Goal: Find specific page/section: Find specific page/section

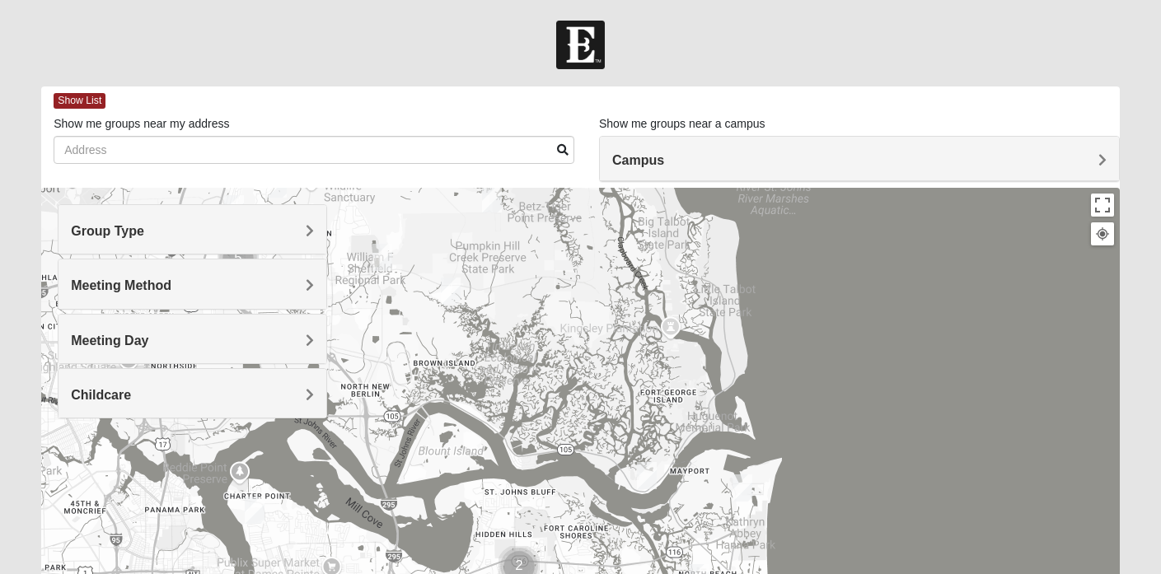
drag, startPoint x: 500, startPoint y: 311, endPoint x: 586, endPoint y: 563, distance: 266.3
click at [586, 563] on div at bounding box center [580, 517] width 1078 height 659
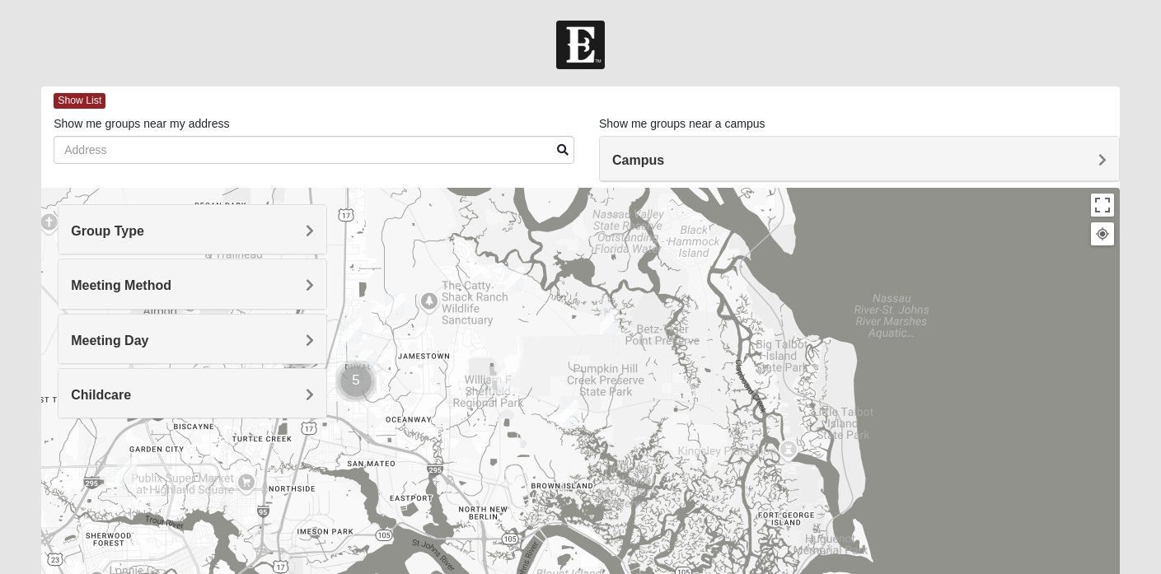
drag, startPoint x: 569, startPoint y: 325, endPoint x: 684, endPoint y: 447, distance: 167.9
click at [684, 447] on div at bounding box center [580, 517] width 1078 height 659
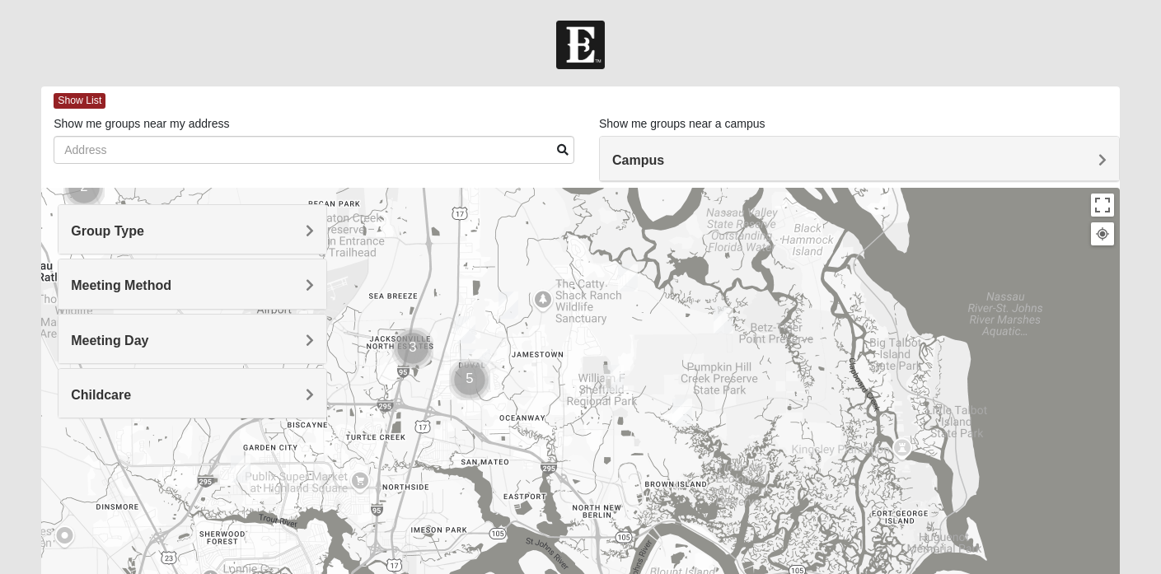
drag, startPoint x: 582, startPoint y: 361, endPoint x: 699, endPoint y: 359, distance: 116.2
click at [699, 359] on div at bounding box center [580, 517] width 1078 height 659
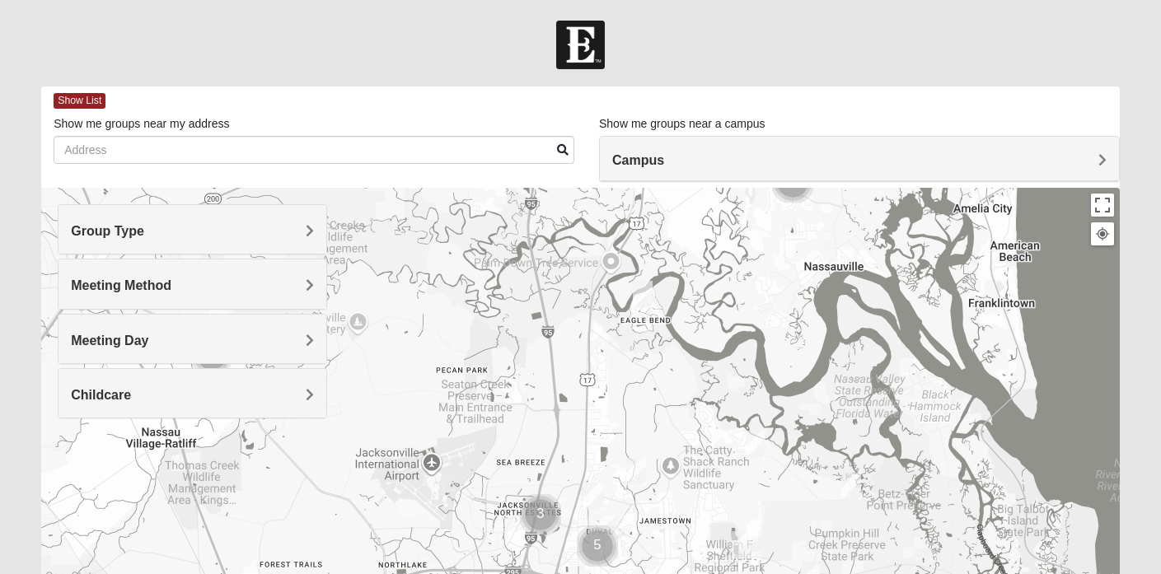
drag, startPoint x: 534, startPoint y: 293, endPoint x: 669, endPoint y: 468, distance: 220.8
click at [669, 468] on div at bounding box center [580, 517] width 1078 height 659
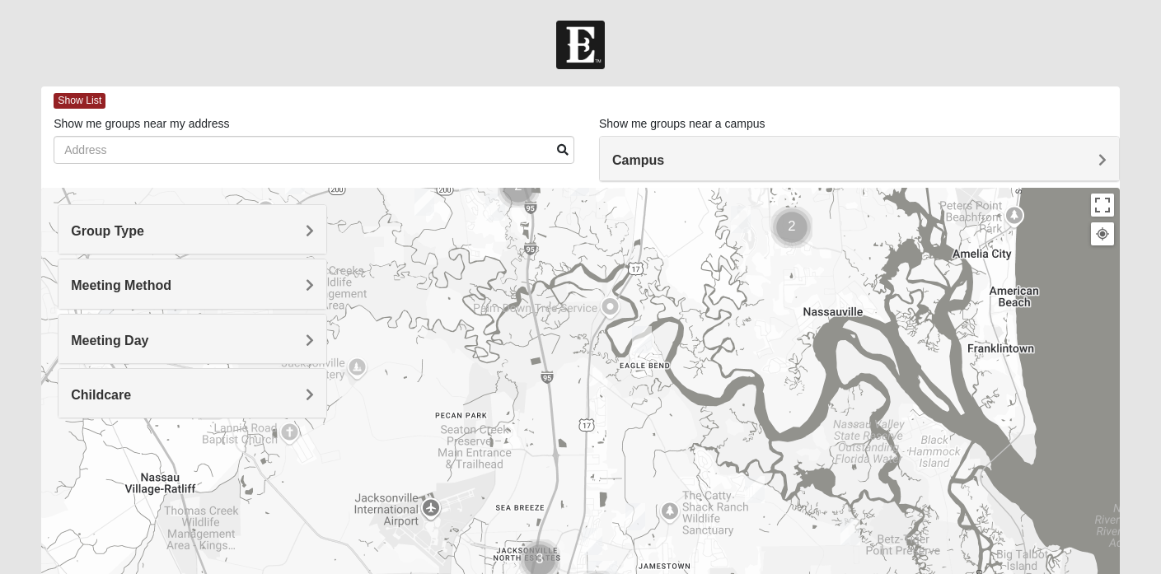
drag, startPoint x: 625, startPoint y: 344, endPoint x: 618, endPoint y: 397, distance: 53.1
click at [618, 397] on div at bounding box center [580, 517] width 1078 height 659
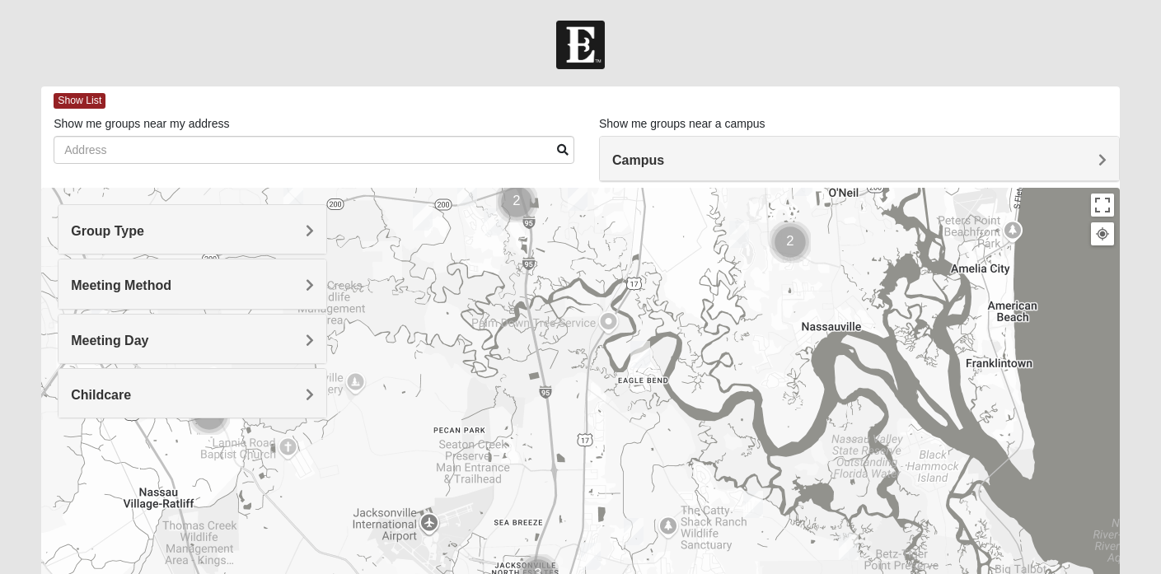
click at [611, 319] on div at bounding box center [580, 517] width 1078 height 659
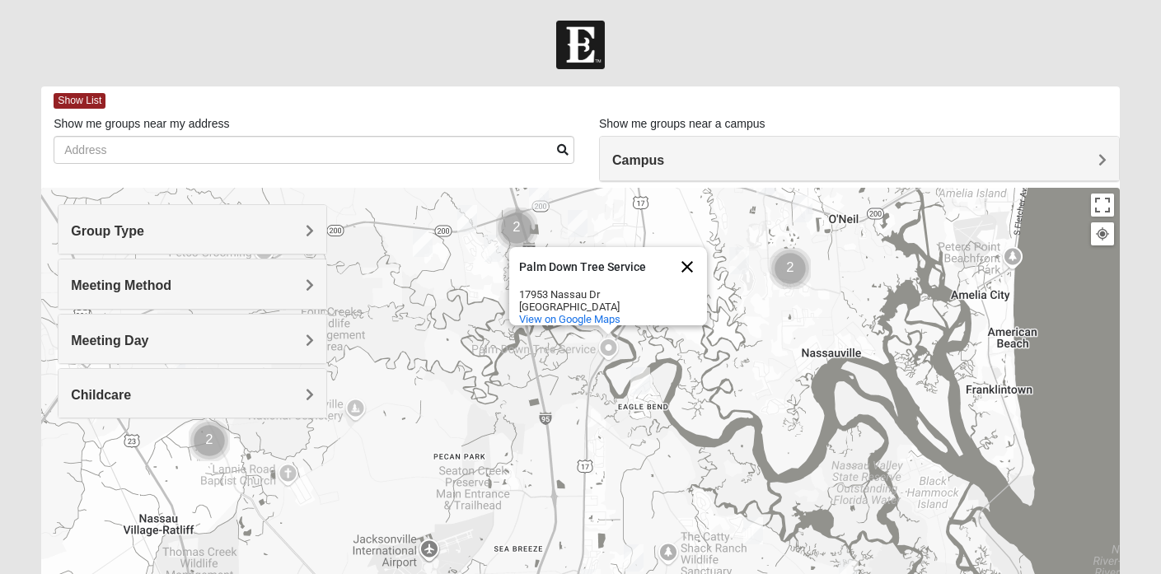
click at [685, 251] on button "Close" at bounding box center [687, 267] width 40 height 40
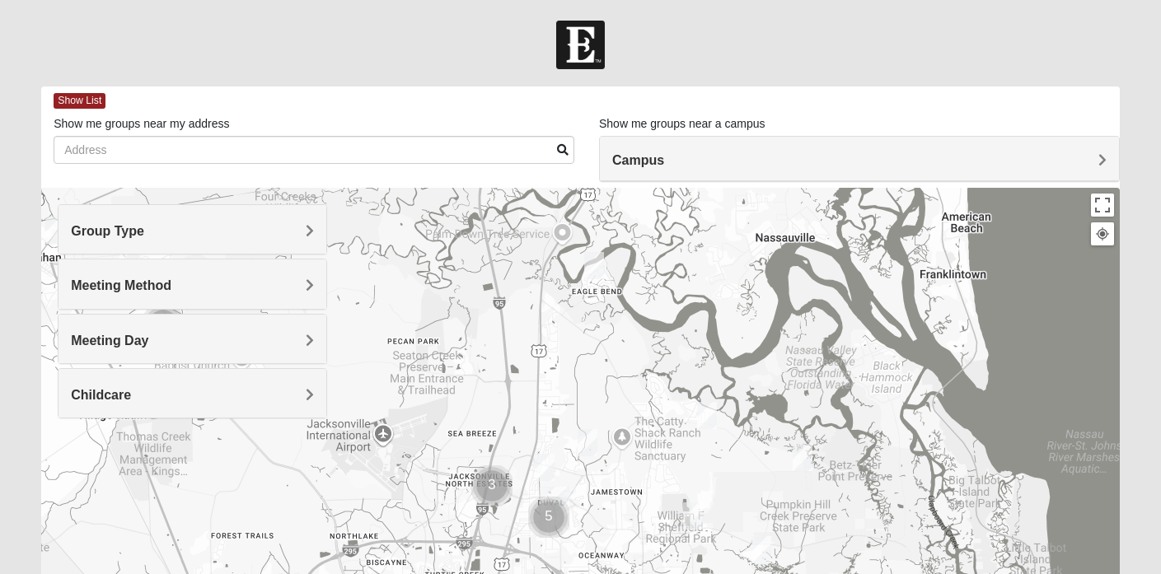
drag, startPoint x: 659, startPoint y: 452, endPoint x: 613, endPoint y: 335, distance: 125.8
click at [613, 335] on div at bounding box center [580, 517] width 1078 height 659
click at [707, 417] on img "Womens Gallaher 32226" at bounding box center [707, 415] width 20 height 27
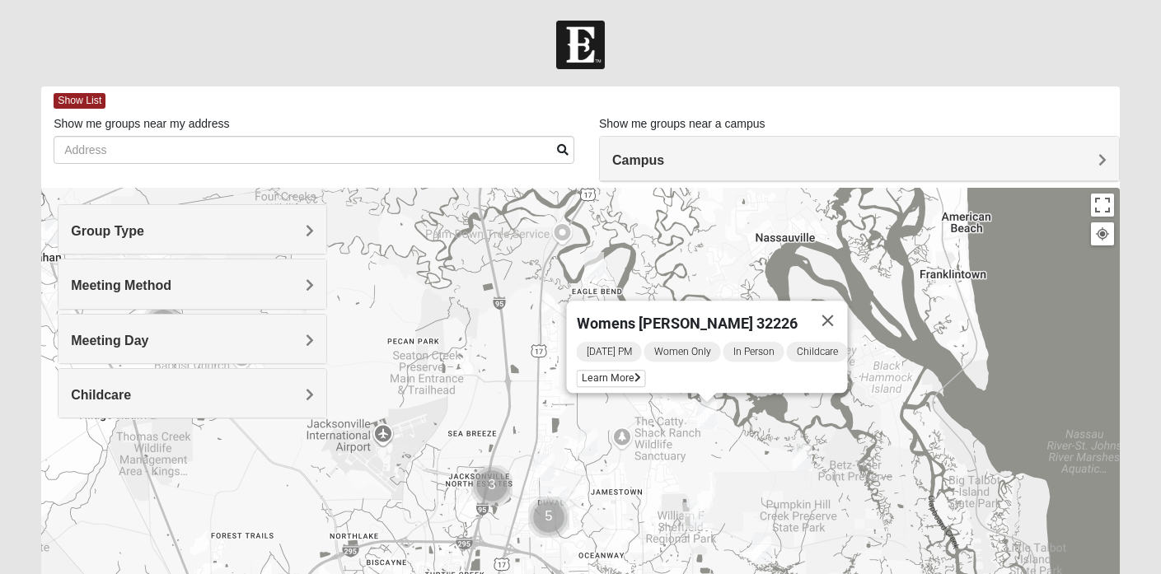
click at [707, 417] on img "Womens Gallaher 32226" at bounding box center [707, 415] width 20 height 27
click at [727, 451] on div "Womens [PERSON_NAME] 32226 [DATE] PM Women Only In Person Childcare Learn More" at bounding box center [580, 517] width 1078 height 659
click at [837, 307] on button "Close" at bounding box center [828, 321] width 40 height 40
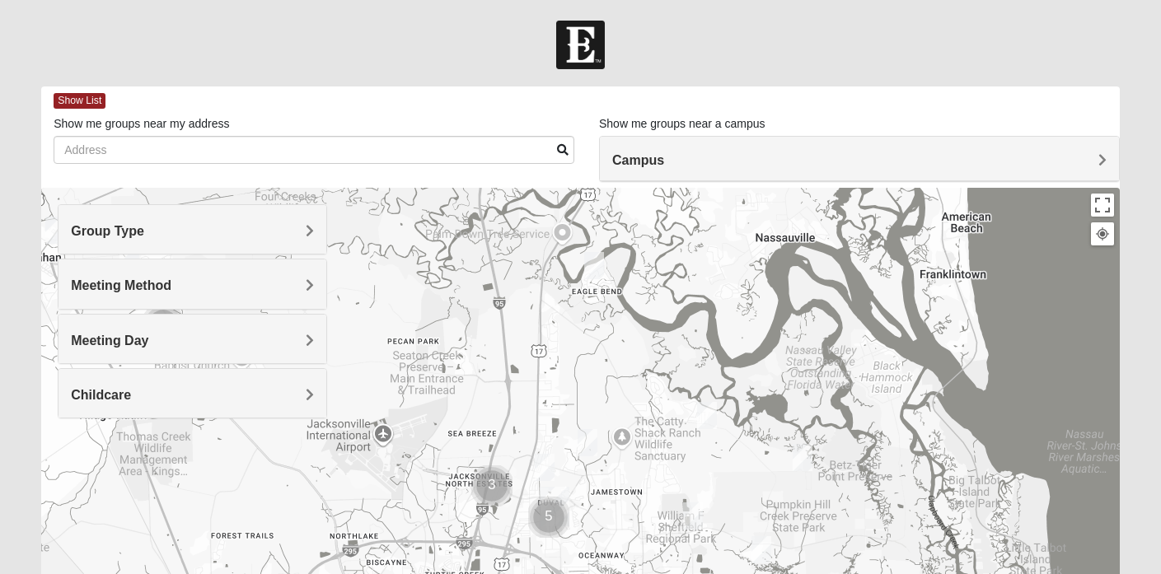
click at [587, 442] on img "Womens Grissinger 32218" at bounding box center [588, 442] width 20 height 27
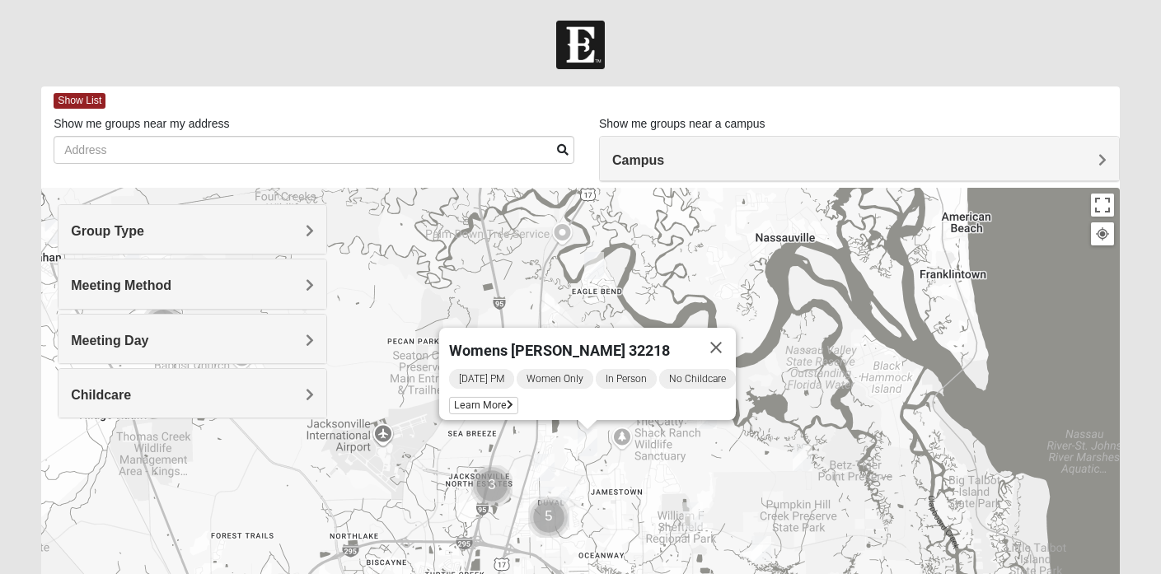
click at [587, 442] on img "Womens Grissinger 32218" at bounding box center [588, 442] width 20 height 27
click at [727, 337] on button "Close" at bounding box center [716, 348] width 40 height 40
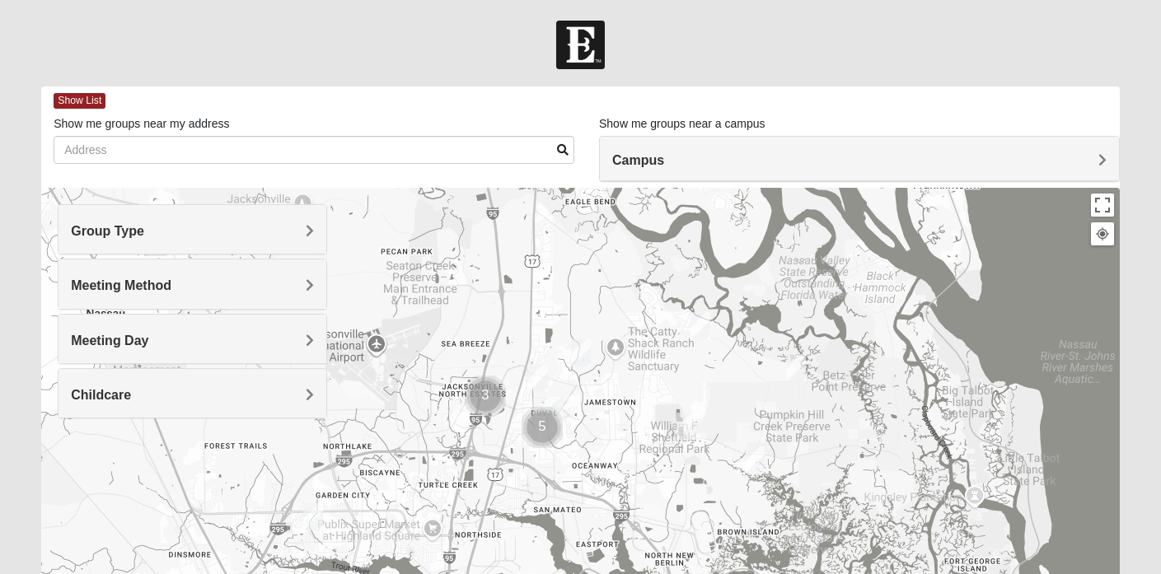
drag, startPoint x: 674, startPoint y: 488, endPoint x: 667, endPoint y: 395, distance: 92.5
click at [667, 395] on div at bounding box center [580, 517] width 1078 height 659
click at [690, 423] on img "Mixed Lancaster 32226" at bounding box center [686, 426] width 20 height 27
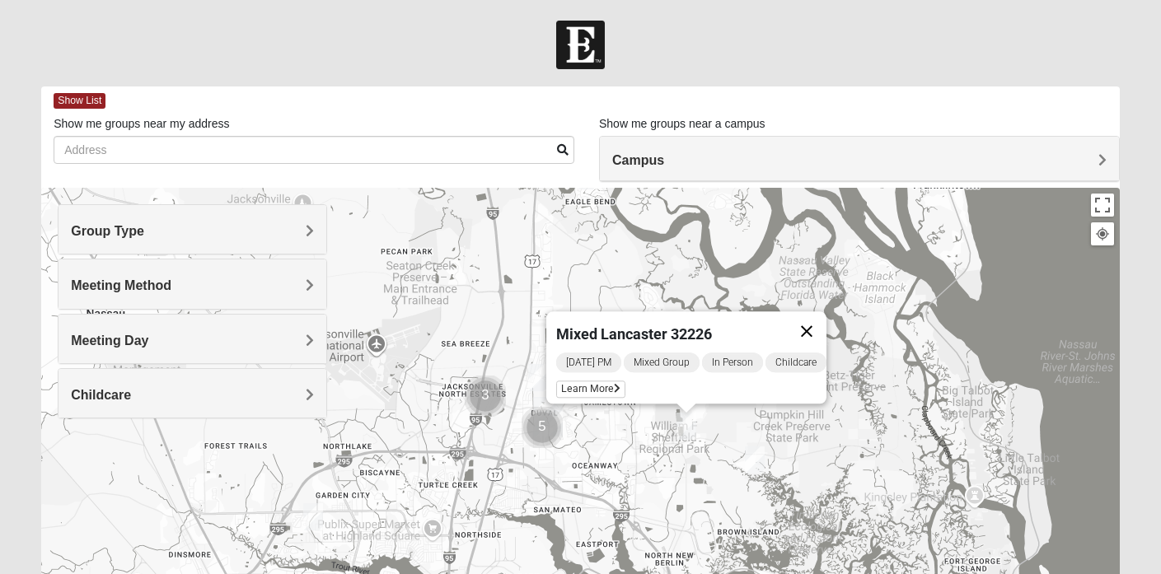
click at [818, 316] on button "Close" at bounding box center [807, 331] width 40 height 40
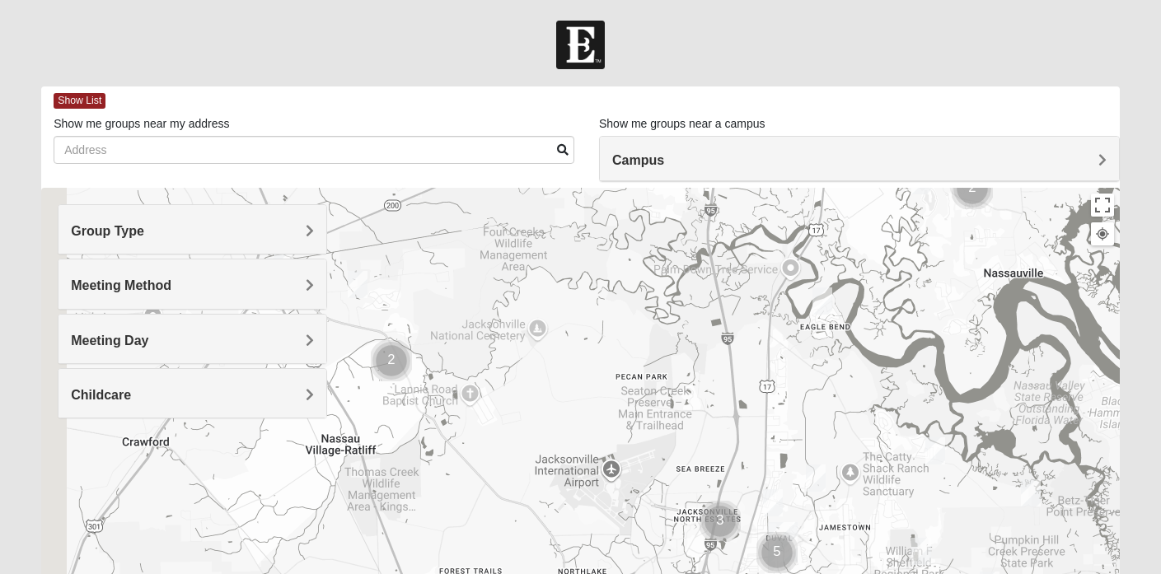
drag, startPoint x: 619, startPoint y: 295, endPoint x: 855, endPoint y: 419, distance: 266.8
click at [855, 419] on div at bounding box center [580, 517] width 1078 height 659
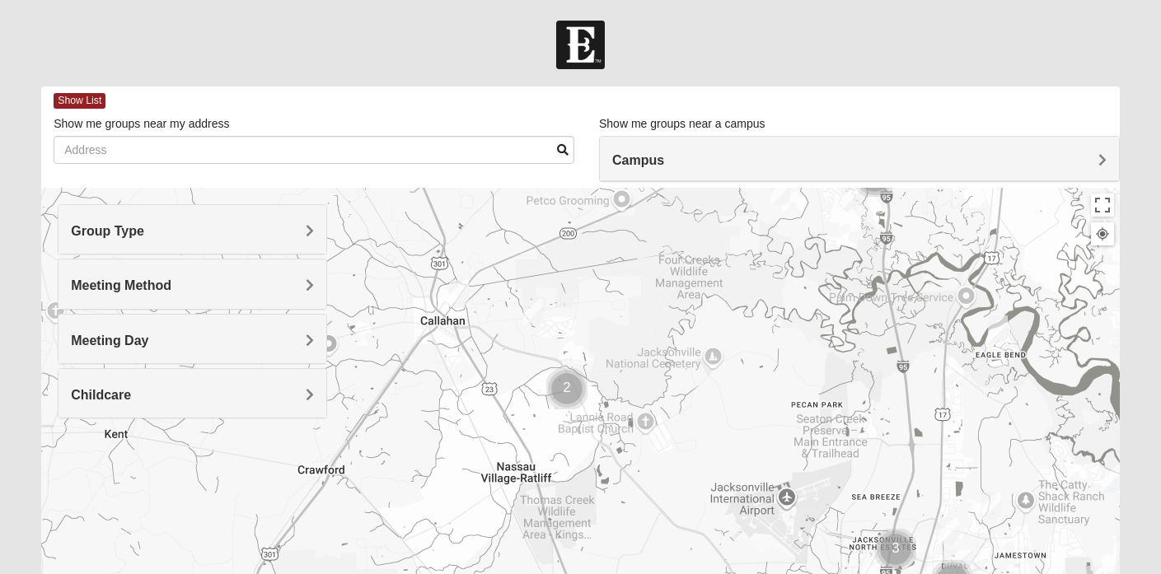
drag, startPoint x: 544, startPoint y: 358, endPoint x: 726, endPoint y: 386, distance: 184.2
click at [726, 386] on div at bounding box center [580, 517] width 1078 height 659
click at [537, 310] on img "Mixed Raines 32011" at bounding box center [535, 311] width 20 height 27
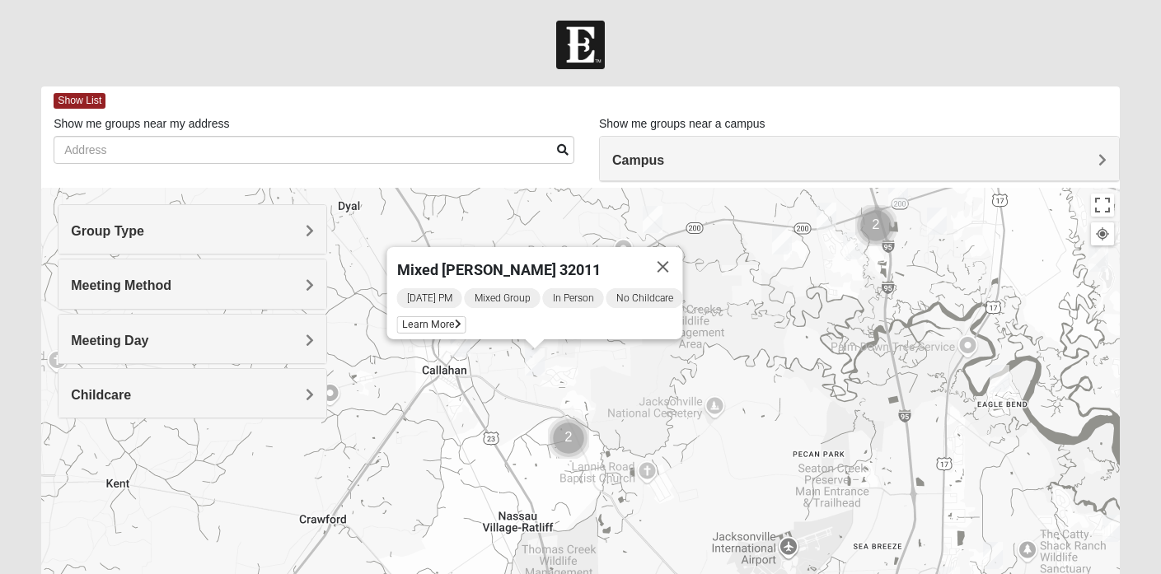
click at [532, 354] on img "Mixed Raines 32011" at bounding box center [535, 362] width 20 height 27
click at [676, 255] on button "Close" at bounding box center [663, 267] width 40 height 40
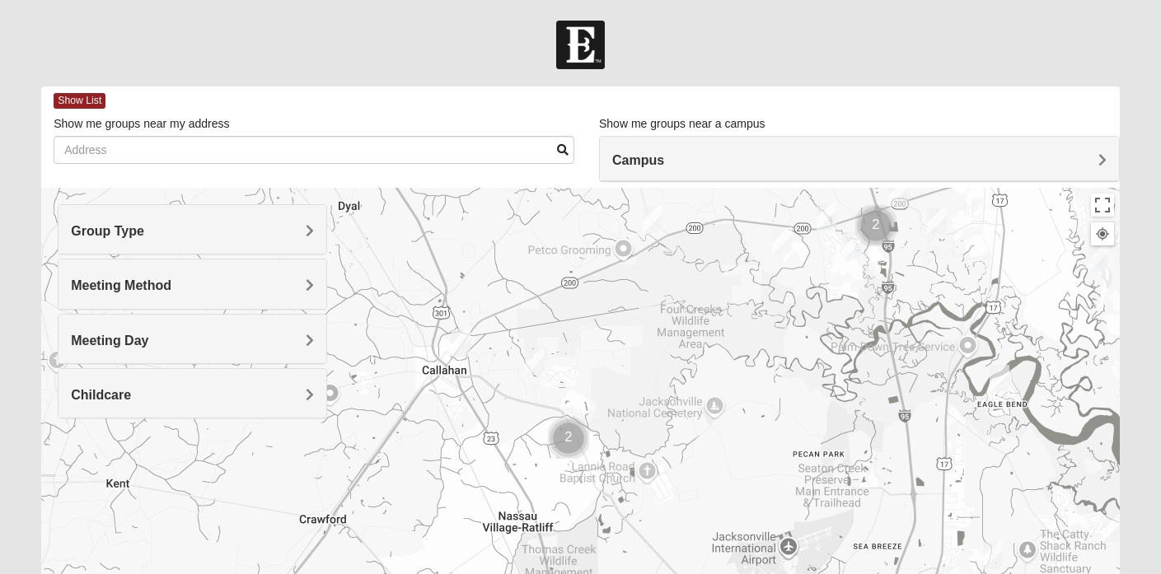
click at [653, 218] on img "Mixed Johnson 32011" at bounding box center [653, 219] width 20 height 27
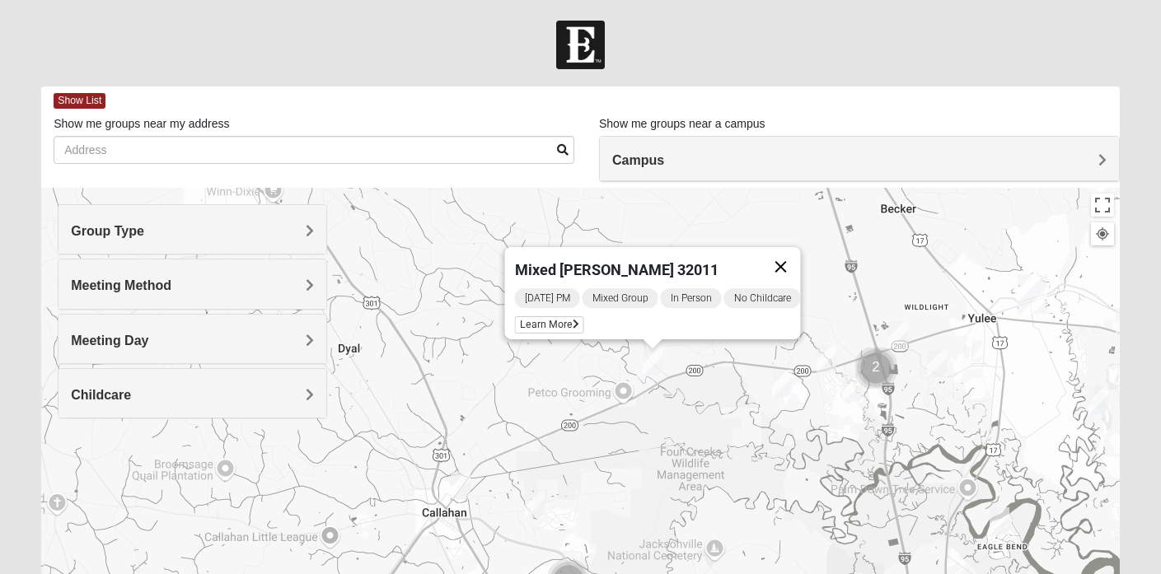
click at [788, 258] on button "Close" at bounding box center [781, 267] width 40 height 40
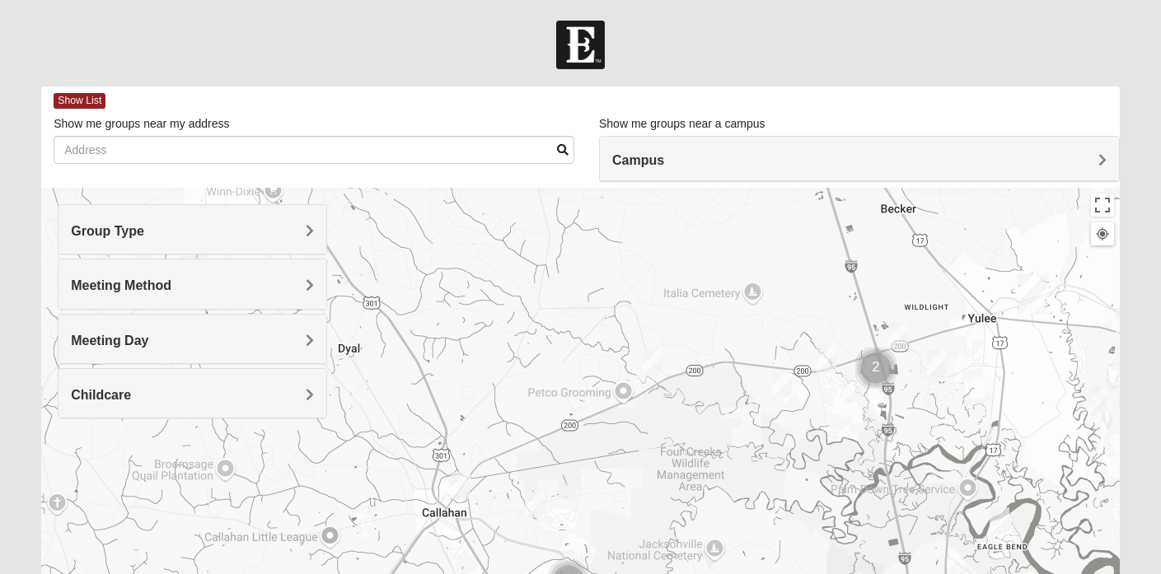
click at [538, 502] on img "Mixed Raines 32011" at bounding box center [535, 504] width 20 height 27
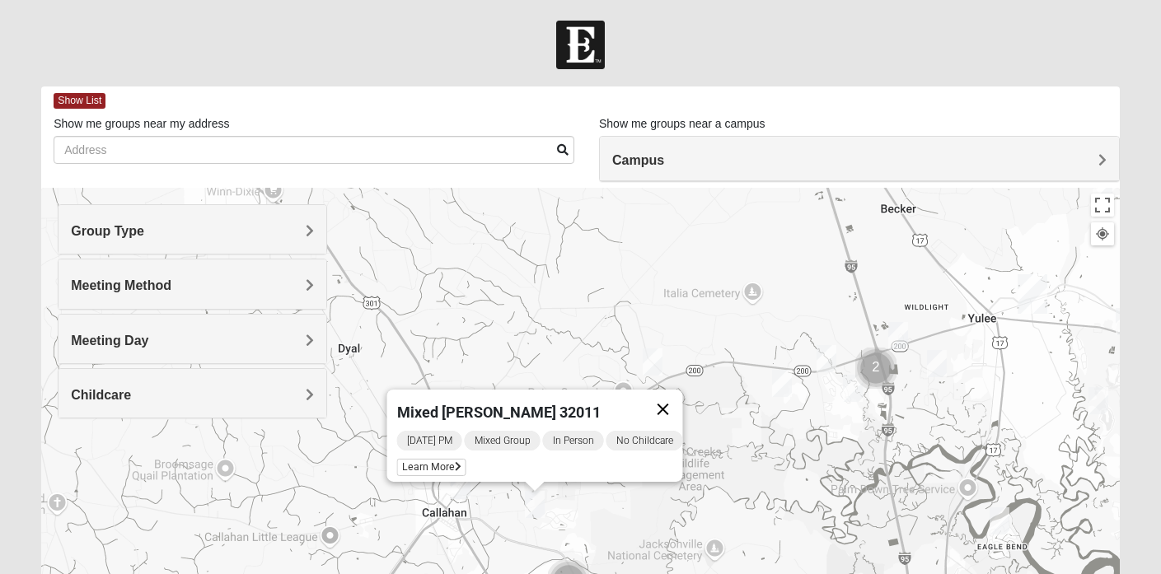
click at [671, 398] on button "Close" at bounding box center [663, 410] width 40 height 40
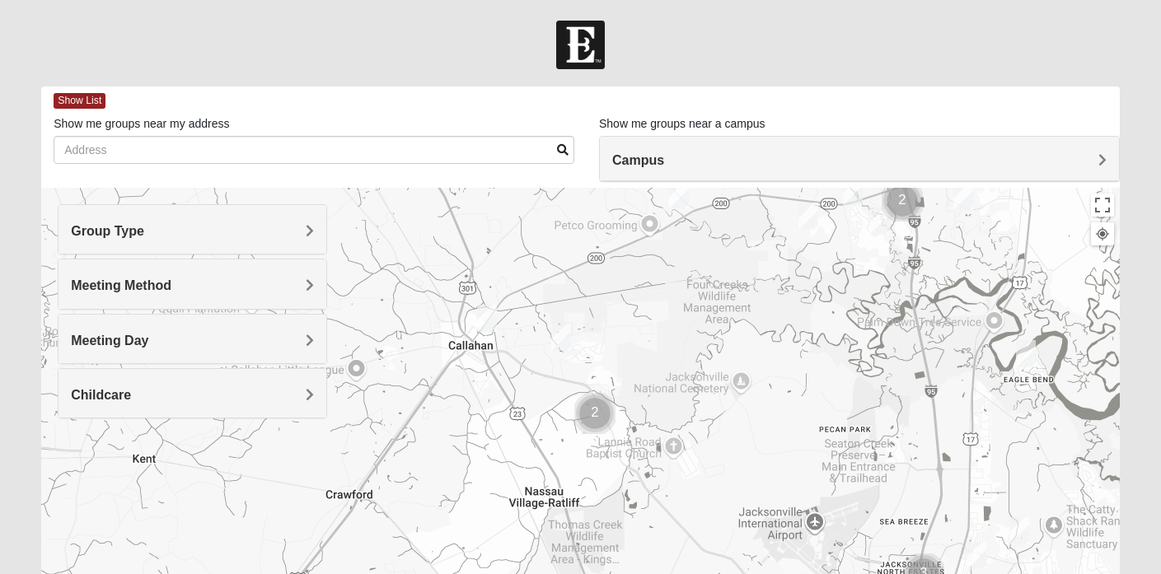
drag, startPoint x: 595, startPoint y: 482, endPoint x: 623, endPoint y: 306, distance: 177.7
click at [623, 306] on div at bounding box center [580, 517] width 1078 height 659
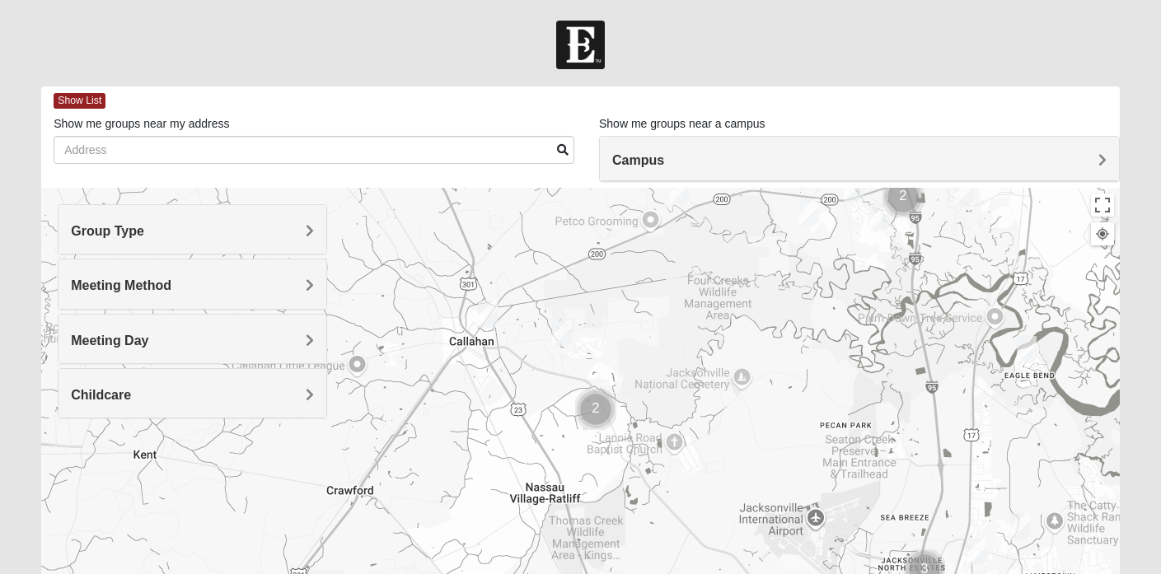
click at [487, 317] on img "Mens Burt 32011" at bounding box center [488, 314] width 20 height 27
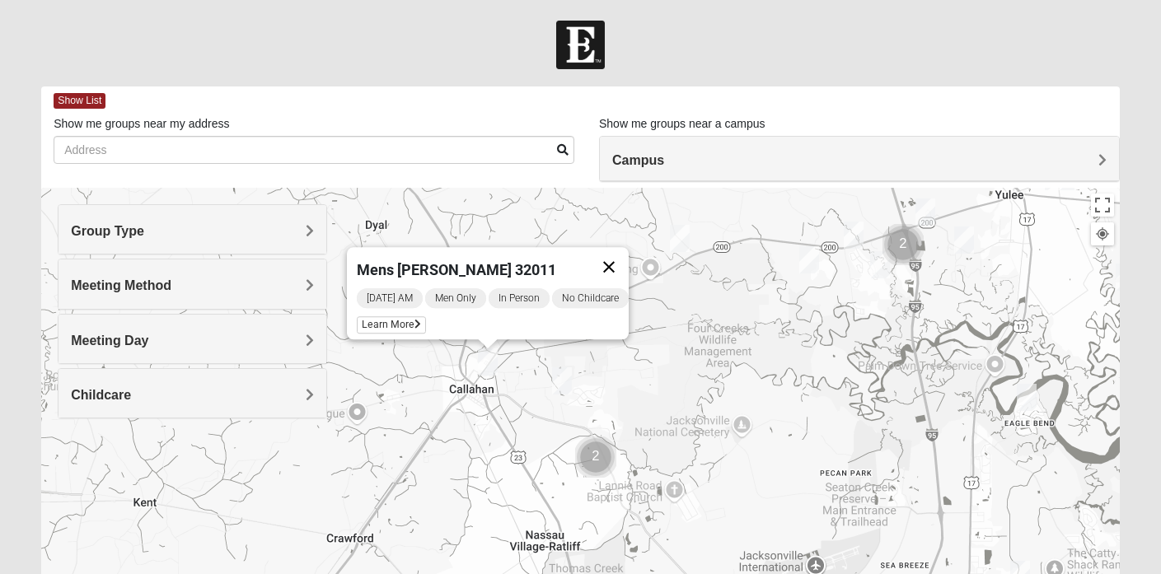
click at [619, 254] on button "Close" at bounding box center [609, 267] width 40 height 40
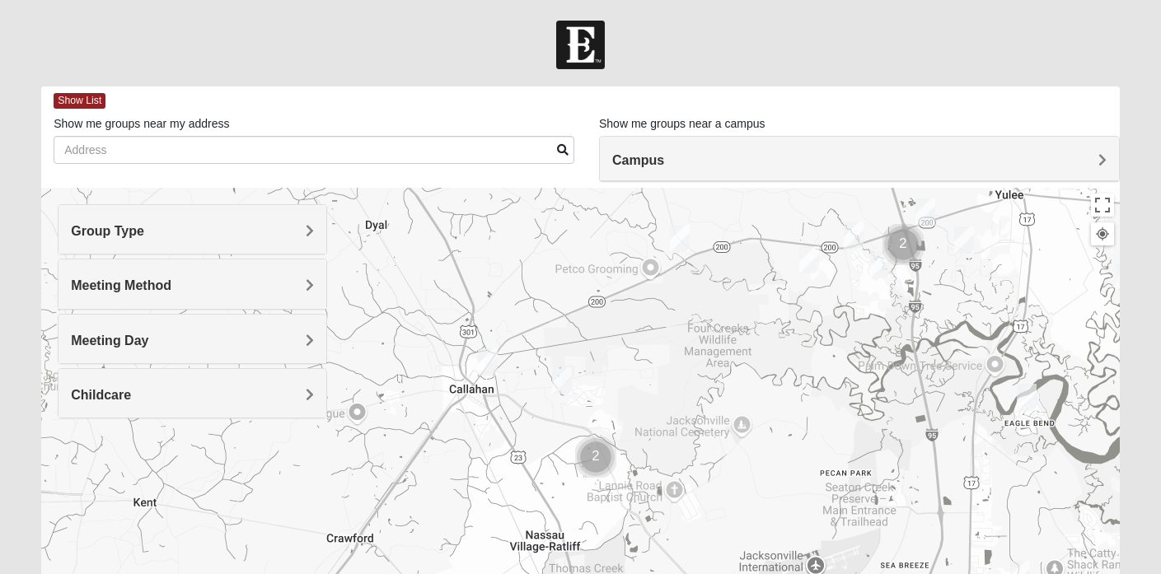
click at [595, 459] on img "Cluster of 2 groups" at bounding box center [595, 457] width 41 height 41
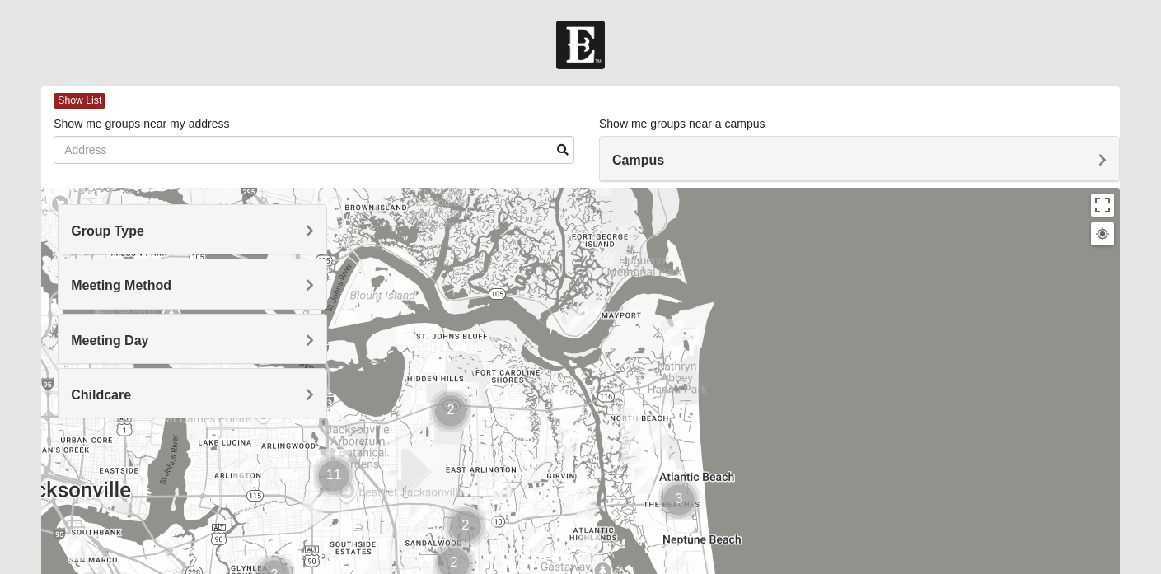
drag, startPoint x: 486, startPoint y: 372, endPoint x: 588, endPoint y: 557, distance: 211.7
click at [588, 557] on div at bounding box center [580, 517] width 1078 height 659
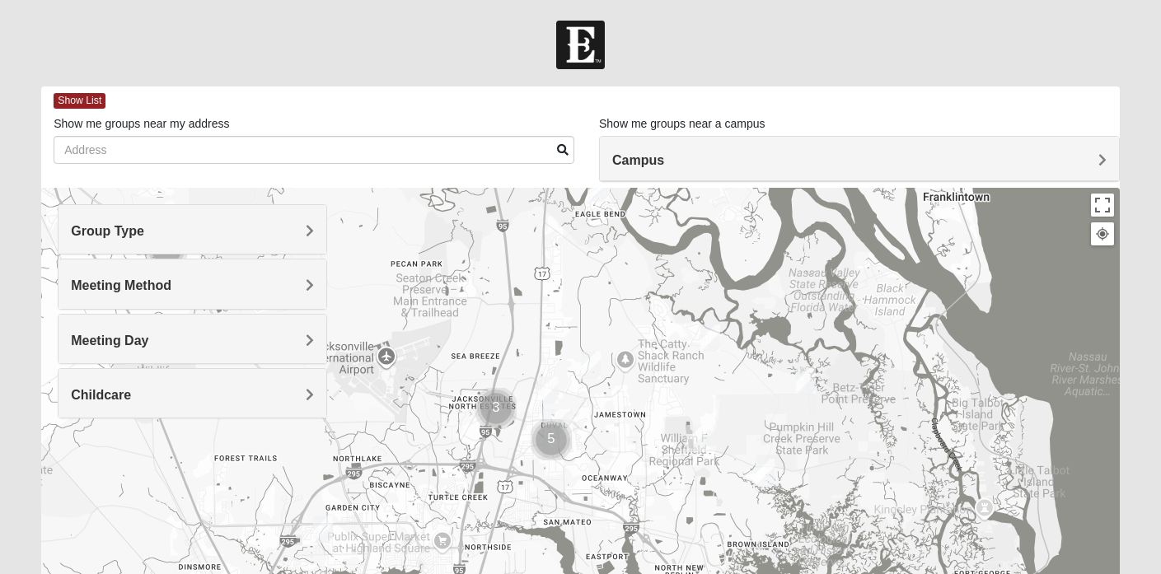
drag, startPoint x: 487, startPoint y: 365, endPoint x: 620, endPoint y: 451, distance: 157.9
click at [620, 451] on div at bounding box center [580, 517] width 1078 height 659
click at [131, 391] on span "Childcare" at bounding box center [101, 395] width 60 height 14
click at [76, 442] on icon at bounding box center [78, 440] width 15 height 15
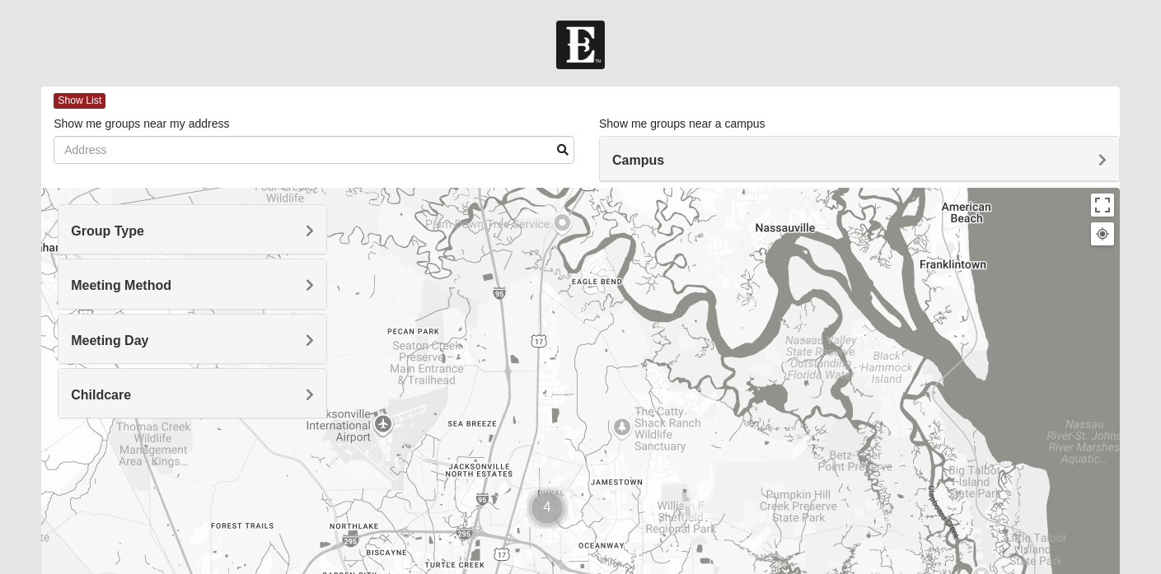
drag, startPoint x: 599, startPoint y: 317, endPoint x: 596, endPoint y: 410, distance: 93.2
click at [596, 410] on div at bounding box center [580, 517] width 1078 height 659
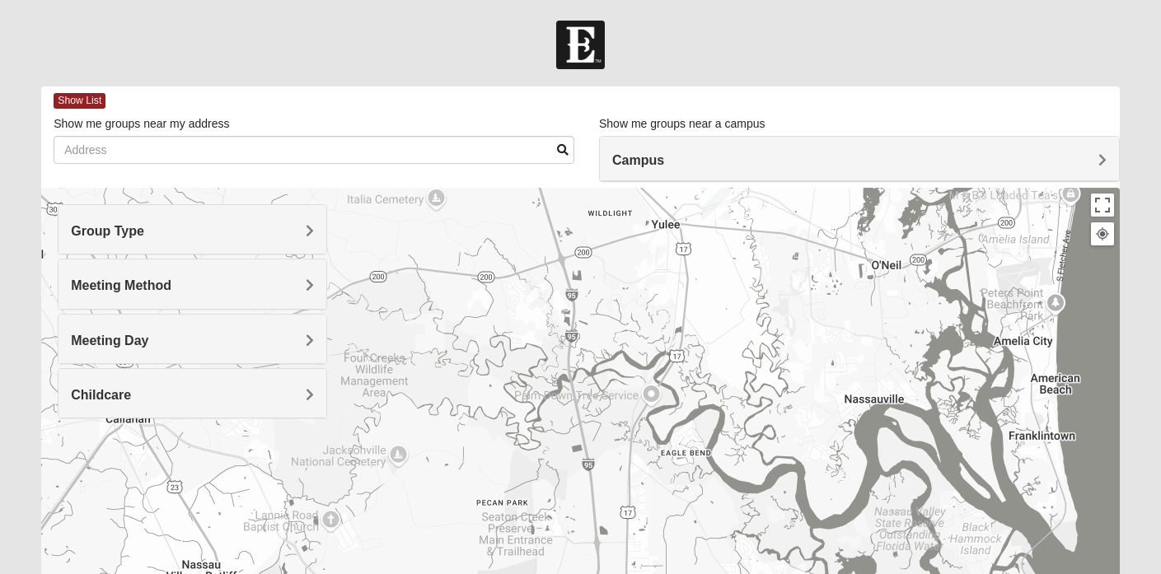
drag, startPoint x: 503, startPoint y: 302, endPoint x: 594, endPoint y: 447, distance: 171.7
click at [594, 447] on div at bounding box center [580, 517] width 1078 height 659
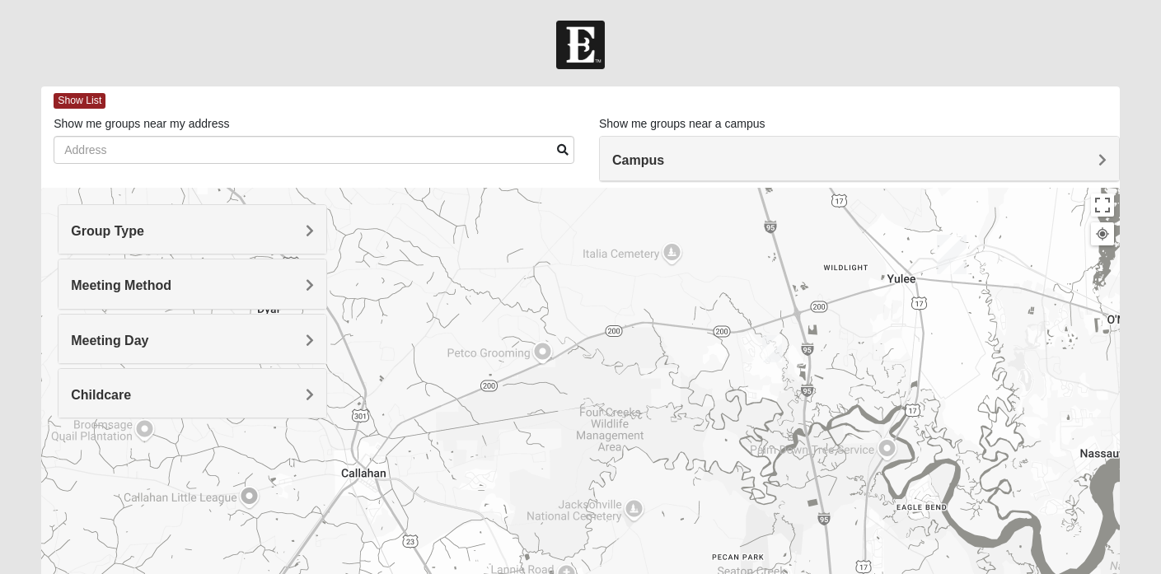
drag, startPoint x: 517, startPoint y: 353, endPoint x: 756, endPoint y: 405, distance: 243.7
click at [756, 405] on div at bounding box center [580, 517] width 1078 height 659
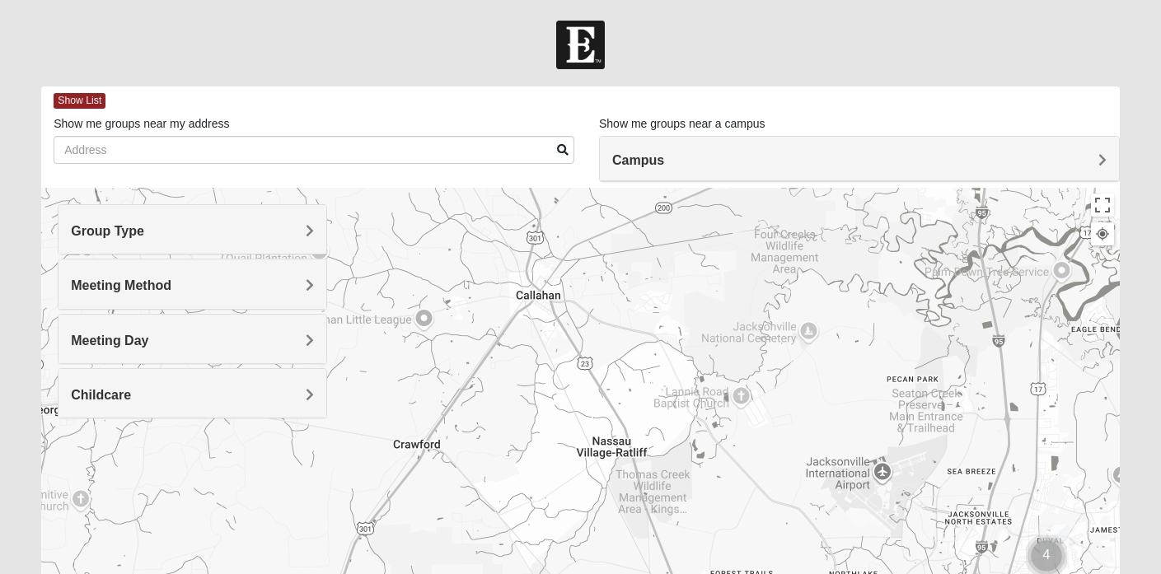
drag, startPoint x: 558, startPoint y: 442, endPoint x: 733, endPoint y: 262, distance: 251.1
click at [733, 262] on div at bounding box center [580, 517] width 1078 height 659
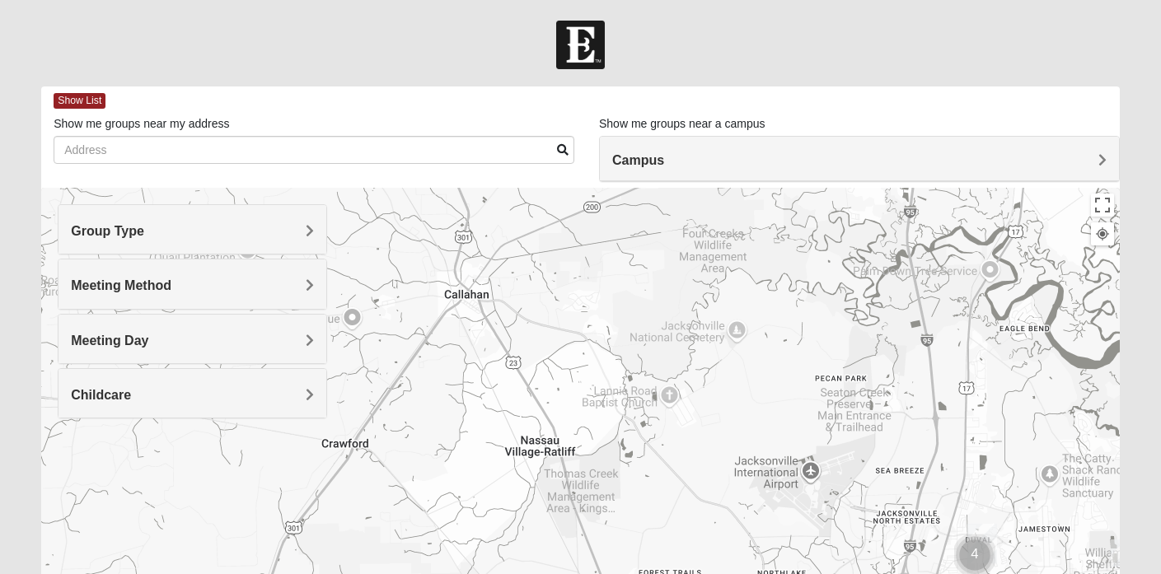
drag, startPoint x: 696, startPoint y: 393, endPoint x: 625, endPoint y: 399, distance: 71.1
click at [625, 399] on div at bounding box center [580, 517] width 1078 height 659
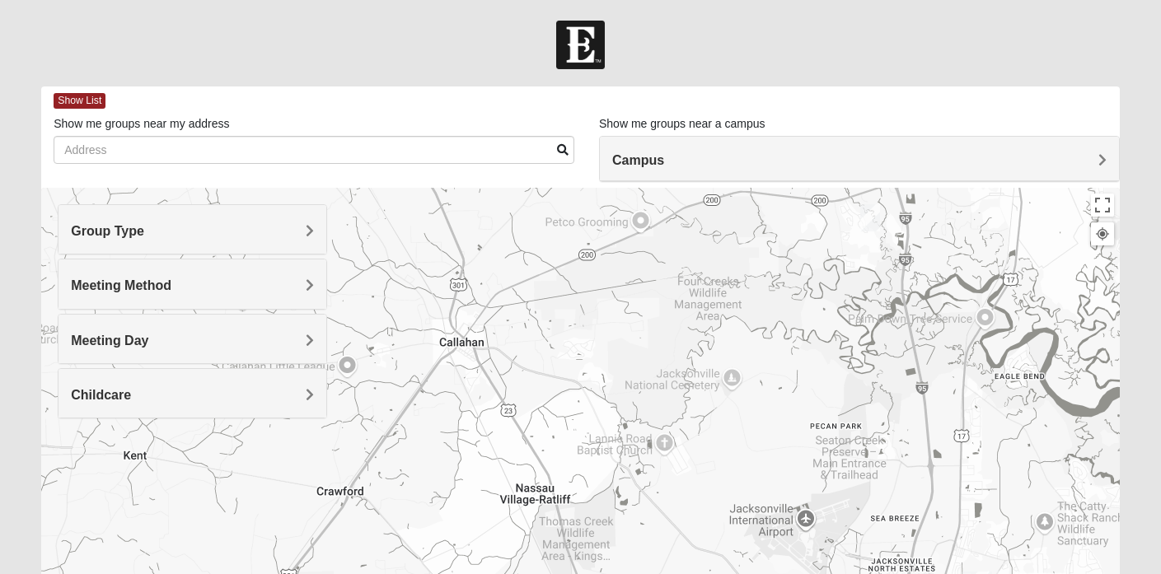
drag, startPoint x: 670, startPoint y: 283, endPoint x: 657, endPoint y: 341, distance: 59.8
click at [657, 341] on div at bounding box center [580, 517] width 1078 height 659
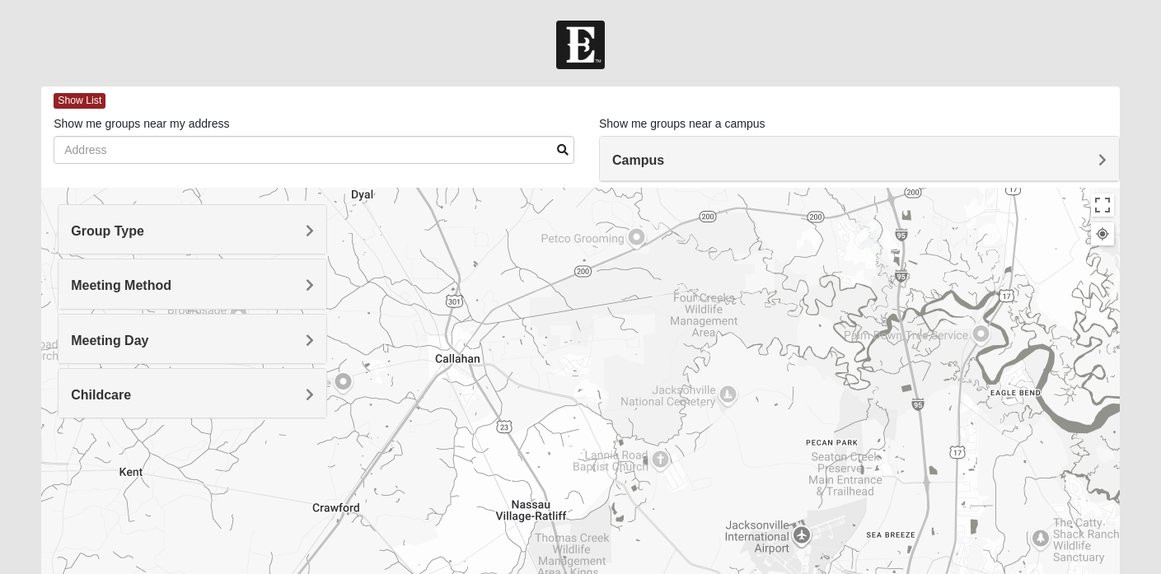
click at [131, 391] on span "Childcare" at bounding box center [101, 395] width 60 height 14
click at [78, 454] on icon at bounding box center [78, 454] width 15 height 15
click at [550, 352] on img "Mixed Raines 32011" at bounding box center [548, 350] width 20 height 27
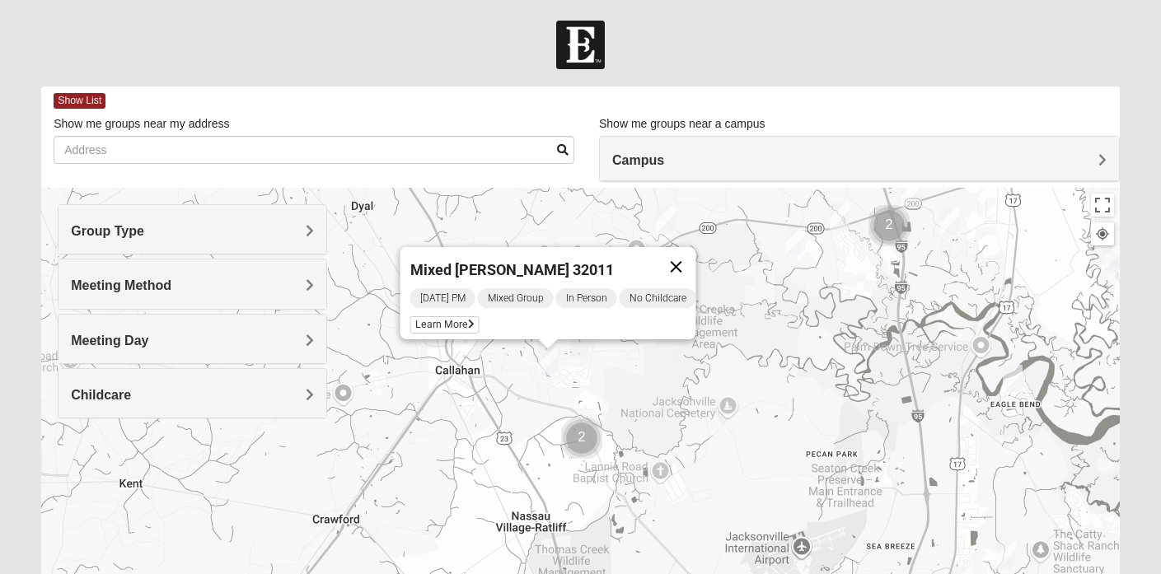
click at [681, 258] on button "Close" at bounding box center [677, 267] width 40 height 40
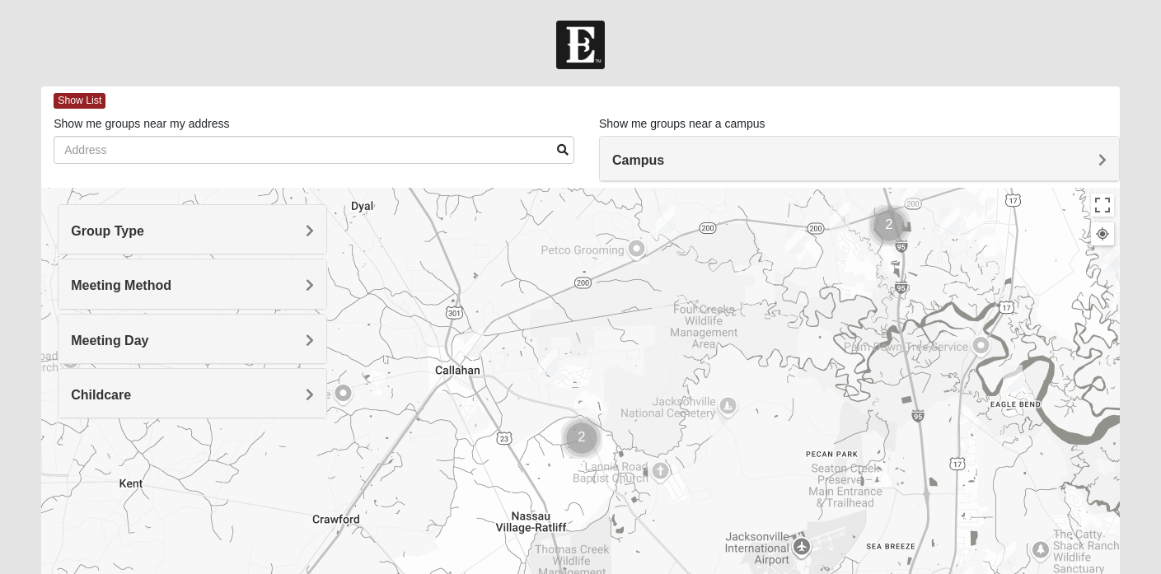
click at [669, 218] on img "Mixed Johnson 32011" at bounding box center [666, 219] width 20 height 27
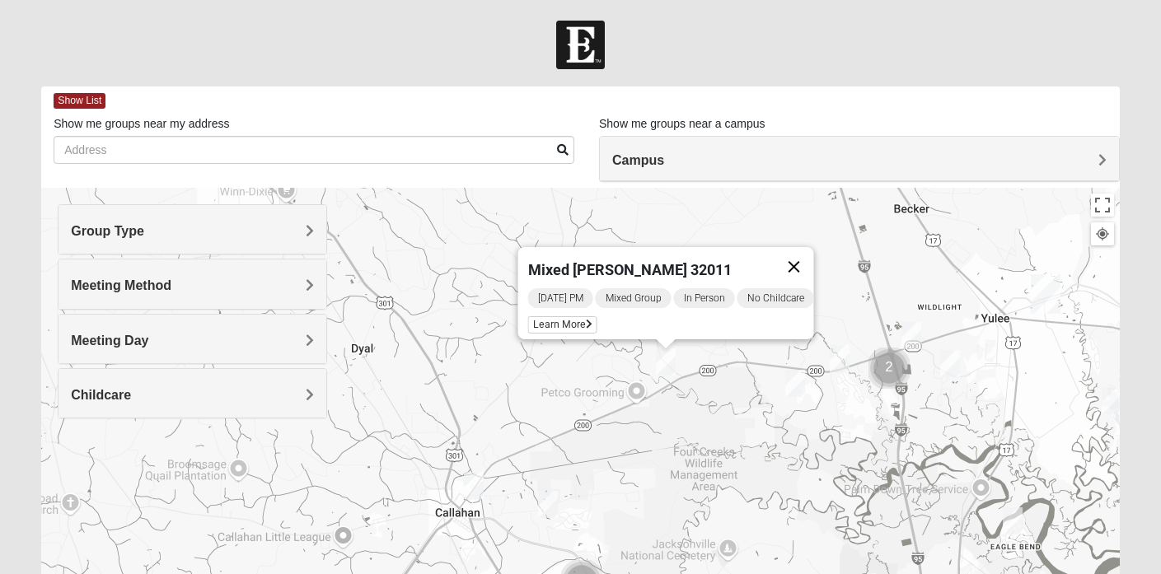
click at [804, 253] on button "Close" at bounding box center [794, 267] width 40 height 40
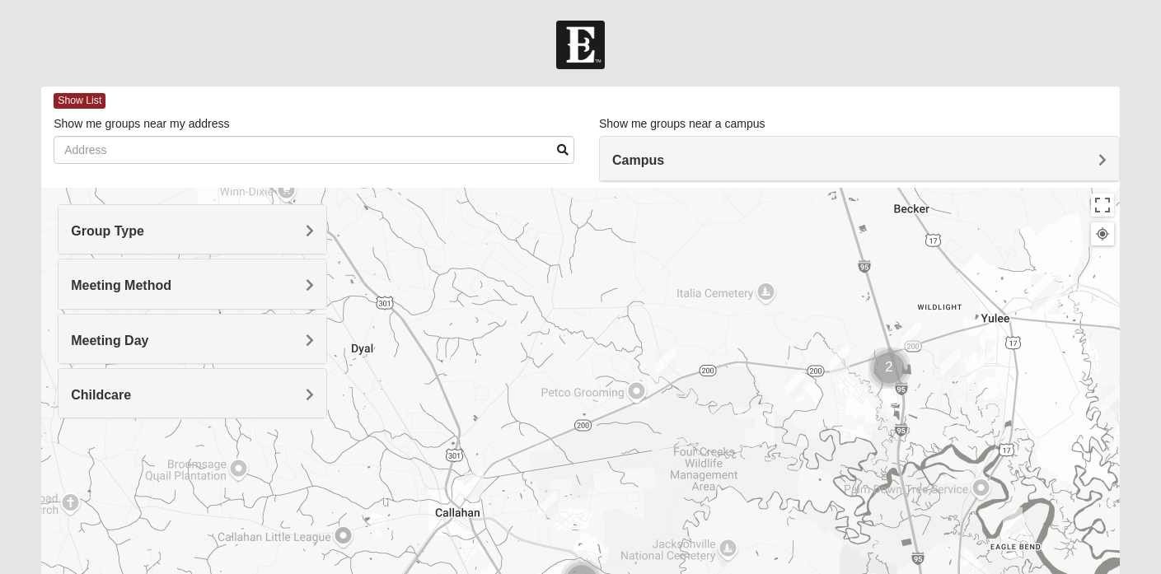
click at [794, 386] on img "Mixed Sheppard 32097" at bounding box center [795, 383] width 20 height 27
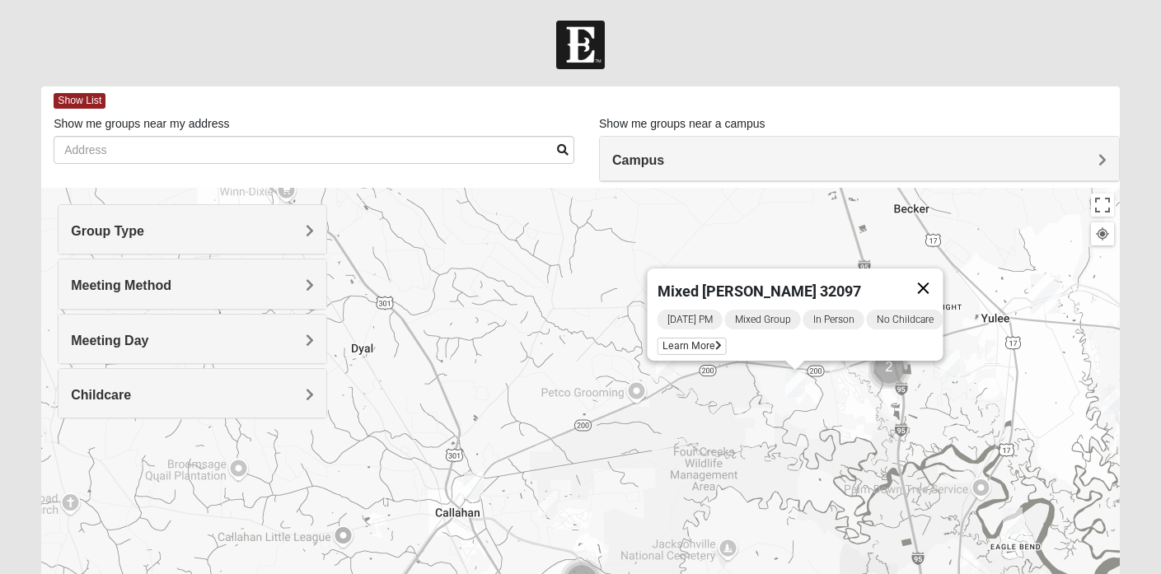
click at [934, 274] on button "Close" at bounding box center [924, 289] width 40 height 40
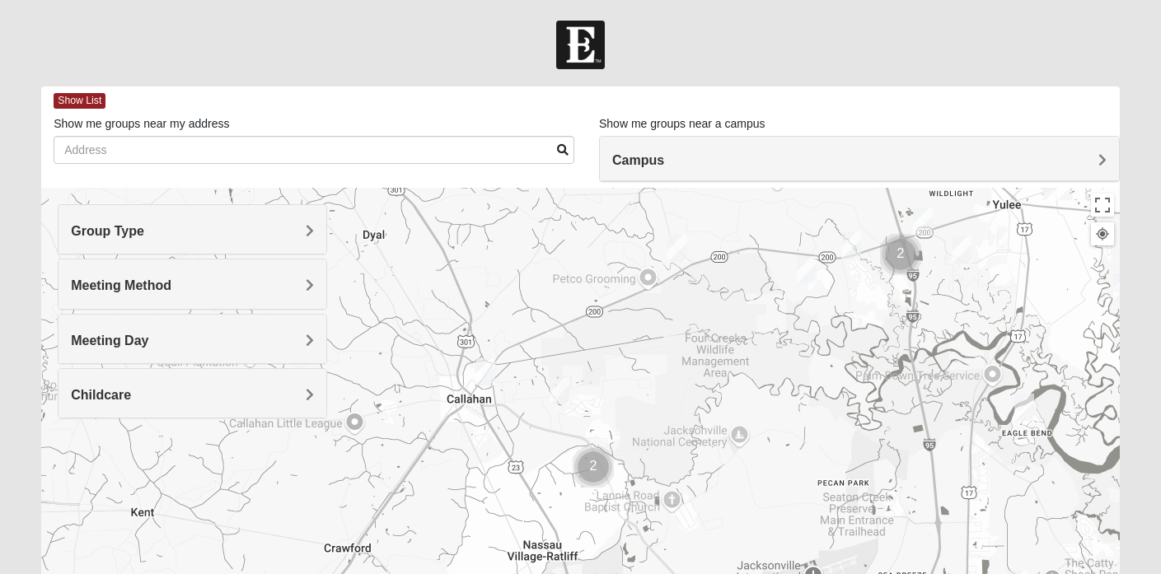
drag, startPoint x: 670, startPoint y: 447, endPoint x: 691, endPoint y: 269, distance: 180.1
click at [691, 269] on div at bounding box center [580, 517] width 1078 height 659
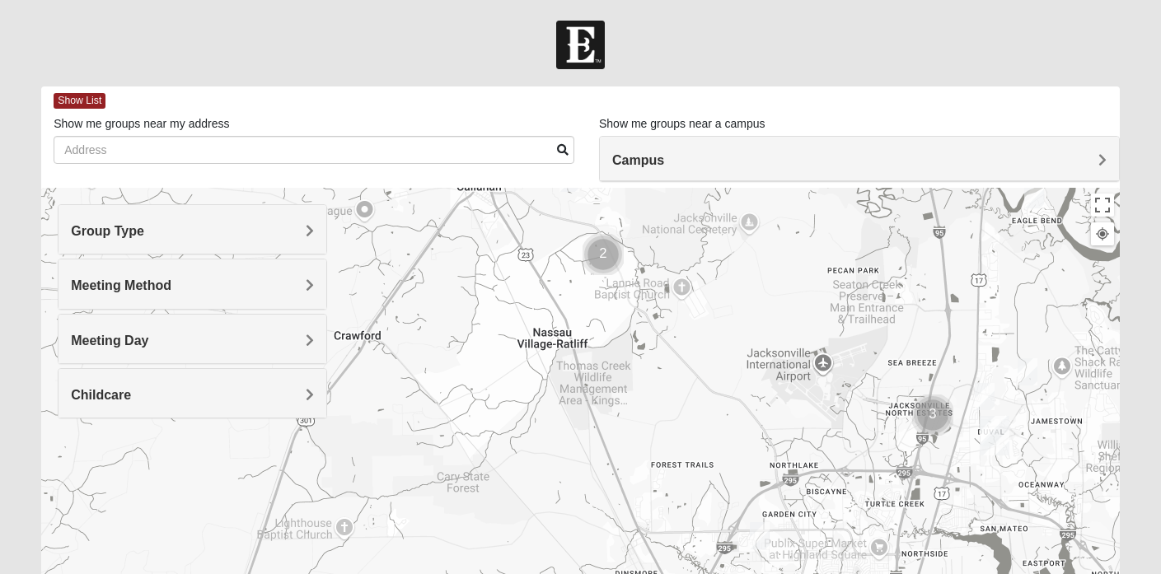
drag, startPoint x: 688, startPoint y: 400, endPoint x: 688, endPoint y: 250, distance: 149.9
click at [688, 250] on div at bounding box center [580, 517] width 1078 height 659
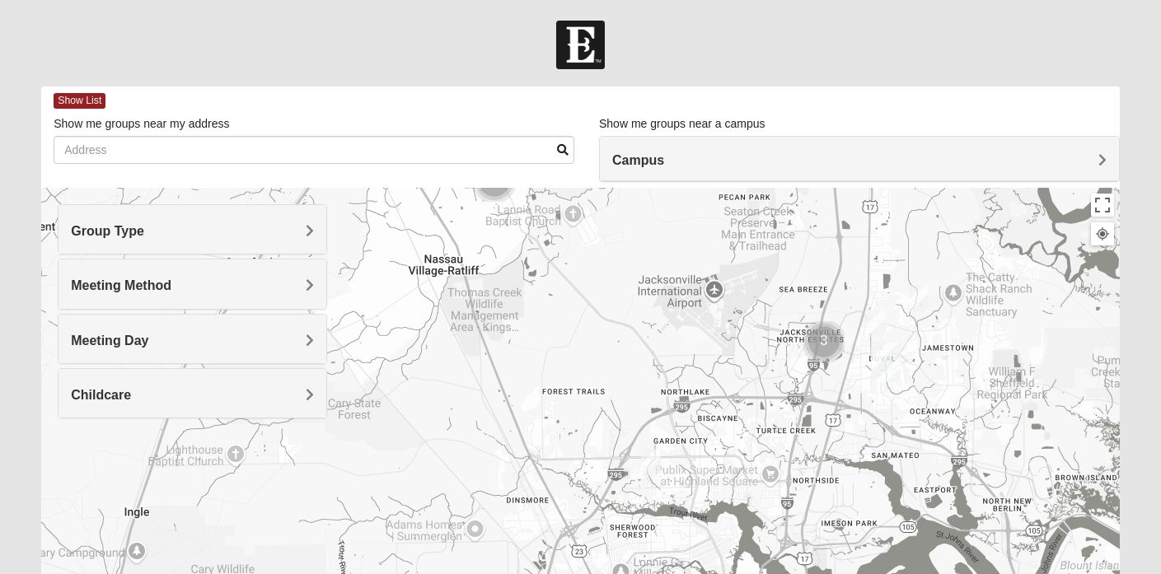
drag, startPoint x: 669, startPoint y: 394, endPoint x: 531, endPoint y: 337, distance: 148.9
click at [531, 337] on div at bounding box center [580, 517] width 1078 height 659
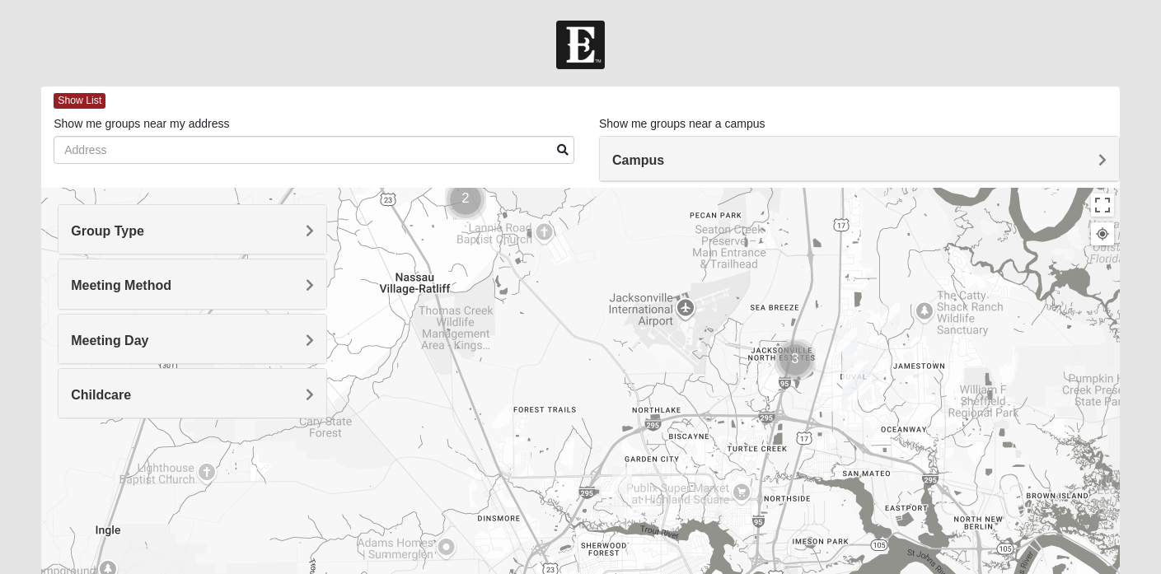
click at [625, 483] on img "Mixed Turner 32218" at bounding box center [622, 480] width 20 height 27
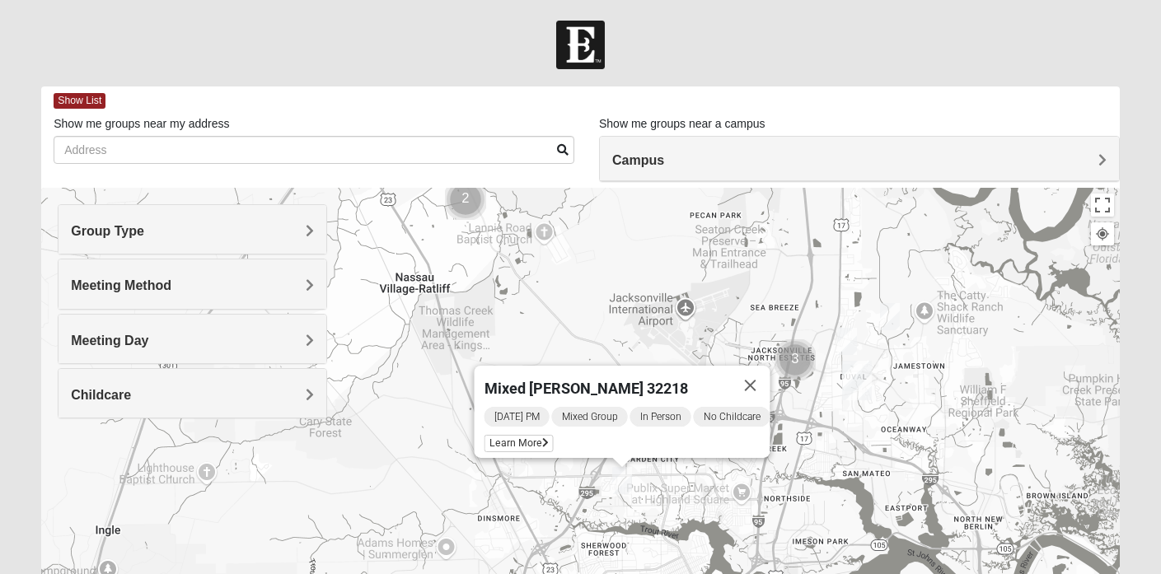
click at [625, 483] on img "Mixed Turner 32218" at bounding box center [622, 480] width 20 height 27
click at [760, 377] on button "Close" at bounding box center [751, 386] width 40 height 40
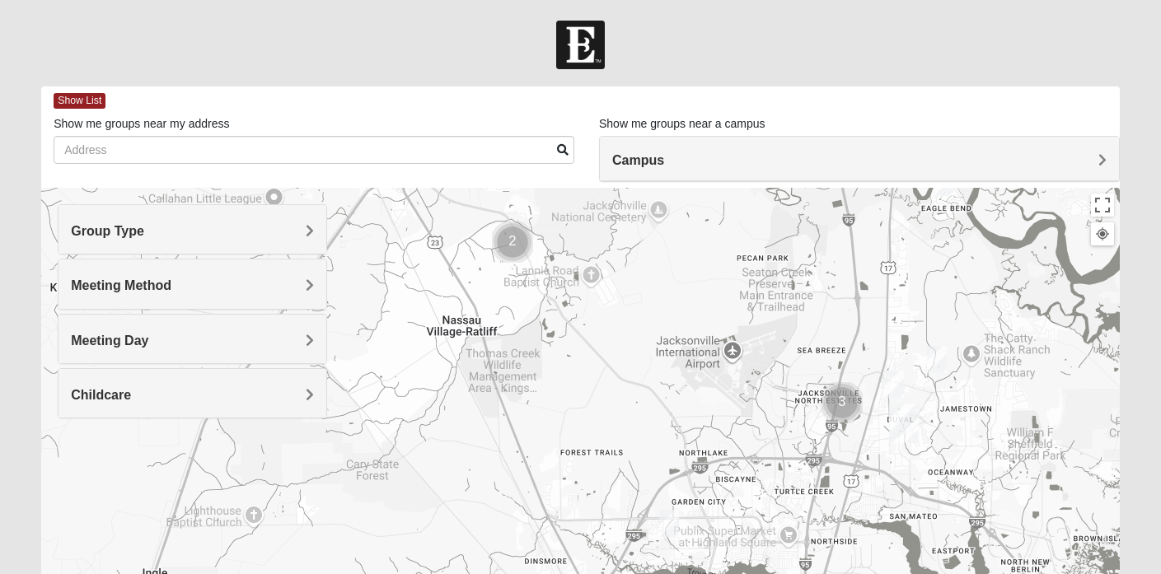
drag, startPoint x: 565, startPoint y: 374, endPoint x: 655, endPoint y: 513, distance: 165.7
click at [655, 513] on div at bounding box center [580, 517] width 1078 height 659
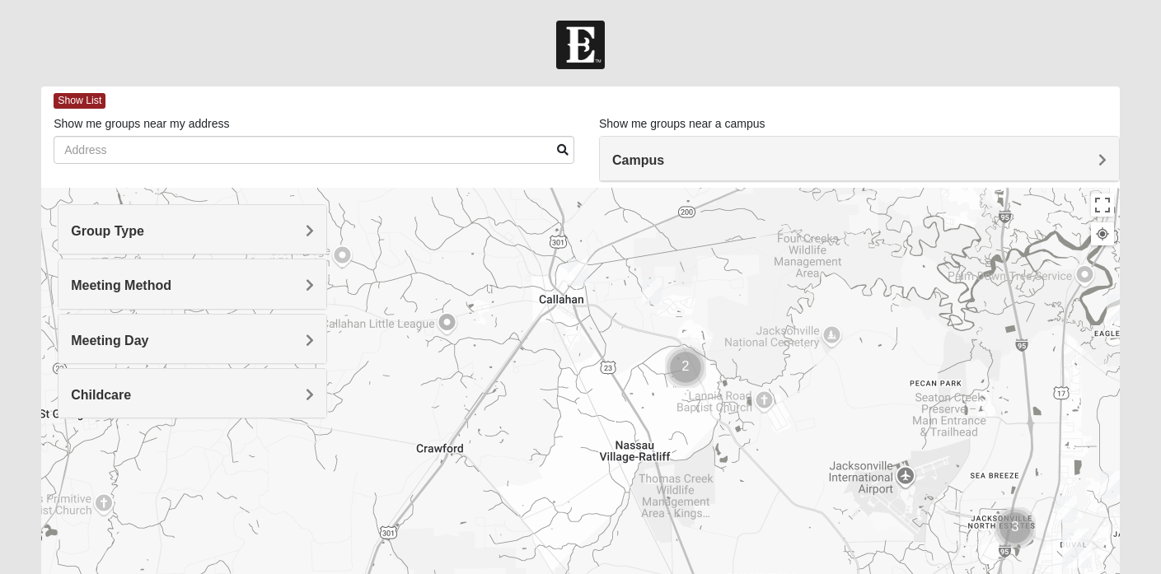
drag, startPoint x: 637, startPoint y: 414, endPoint x: 768, endPoint y: 433, distance: 132.5
click at [768, 433] on div at bounding box center [580, 517] width 1078 height 659
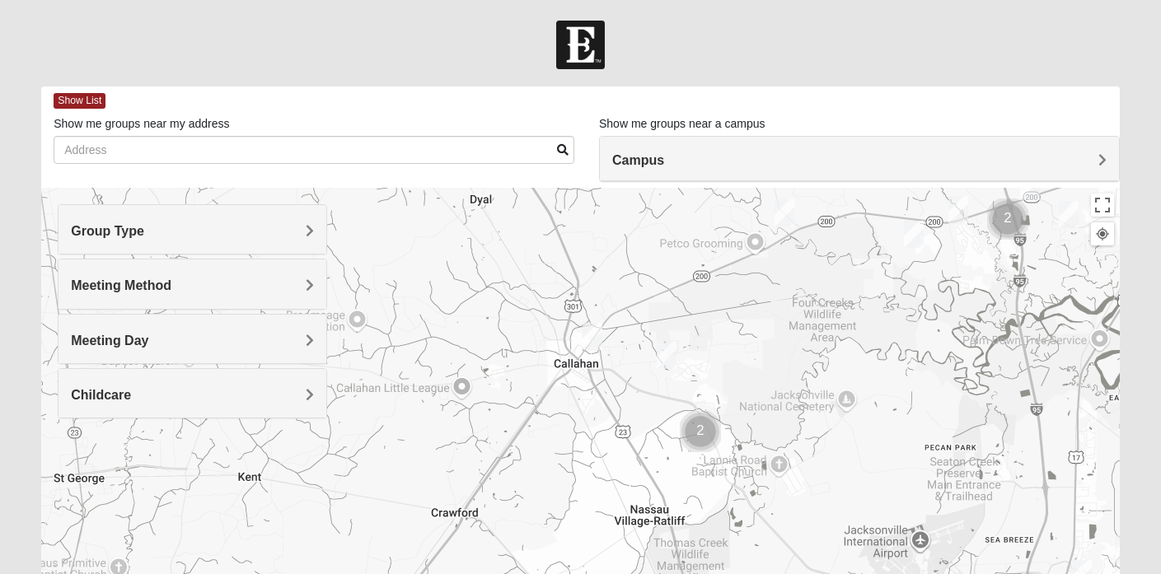
drag, startPoint x: 510, startPoint y: 394, endPoint x: 491, endPoint y: 443, distance: 52.9
click at [491, 443] on div at bounding box center [580, 517] width 1078 height 659
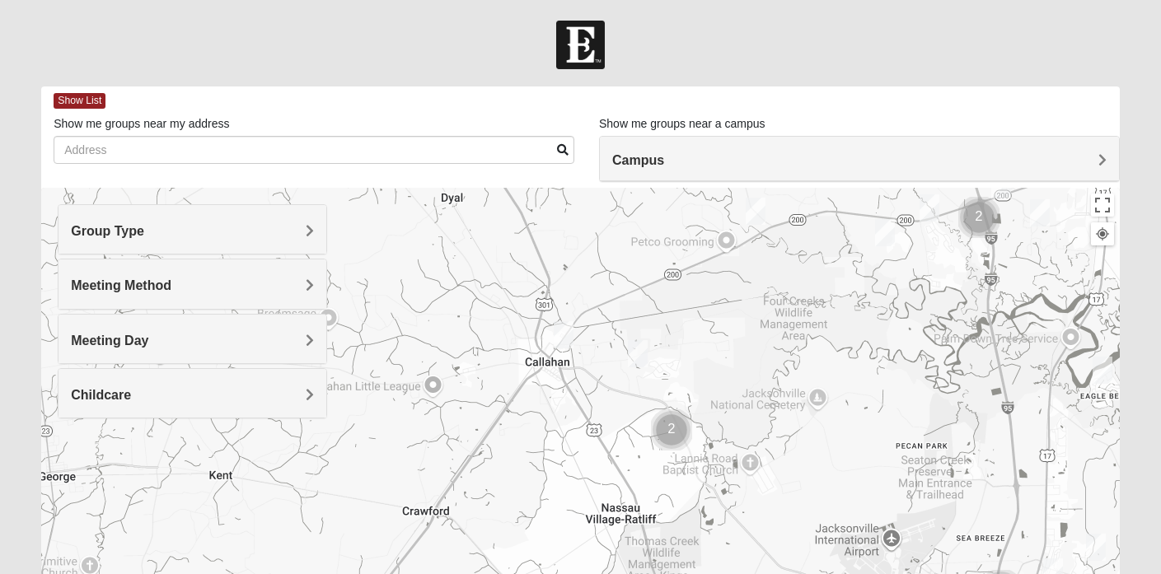
drag, startPoint x: 752, startPoint y: 382, endPoint x: 591, endPoint y: 325, distance: 171.2
click at [591, 325] on div at bounding box center [580, 517] width 1078 height 659
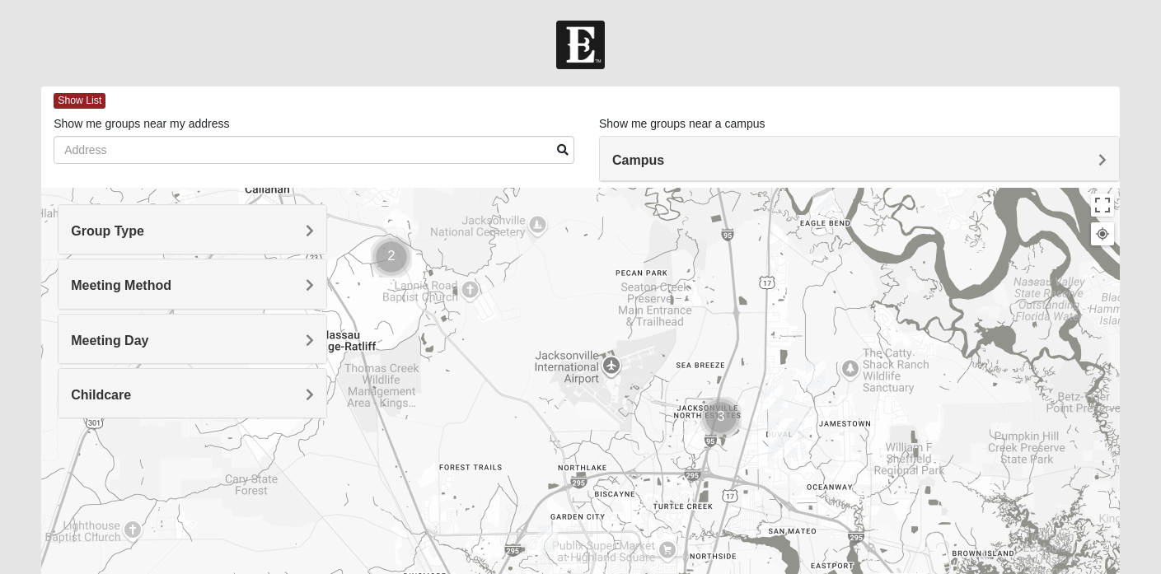
drag, startPoint x: 659, startPoint y: 402, endPoint x: 568, endPoint y: 304, distance: 133.5
click at [568, 304] on div at bounding box center [580, 517] width 1078 height 659
click at [718, 417] on img "Cluster of 3 groups" at bounding box center [720, 417] width 41 height 41
